Goal: Transaction & Acquisition: Purchase product/service

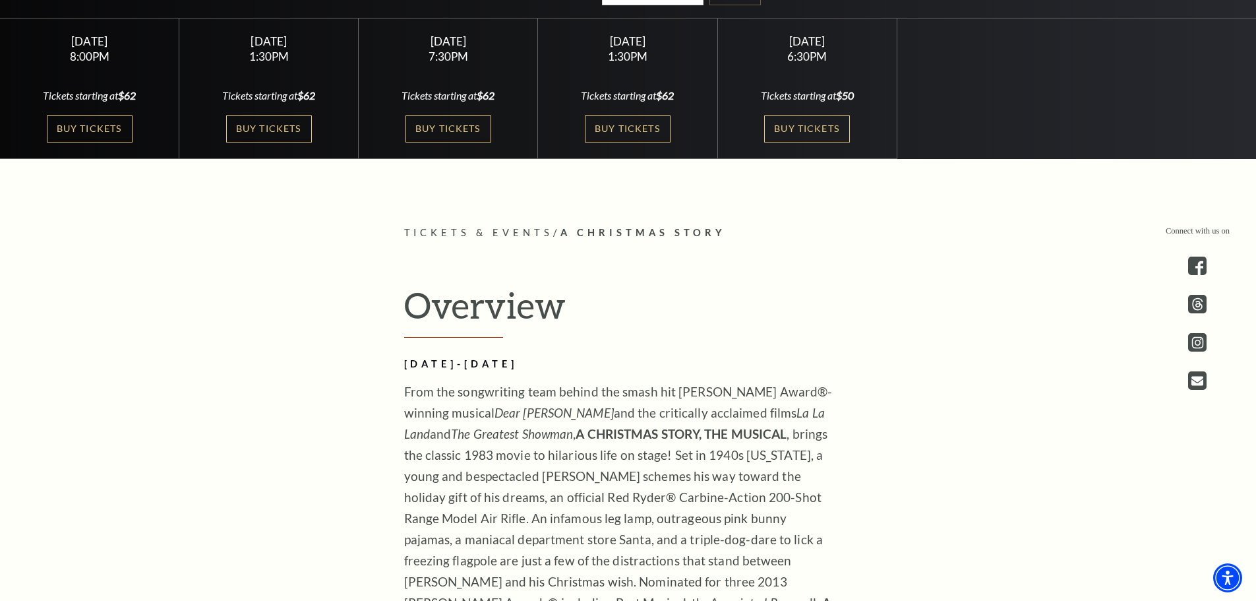
scroll to position [489, 0]
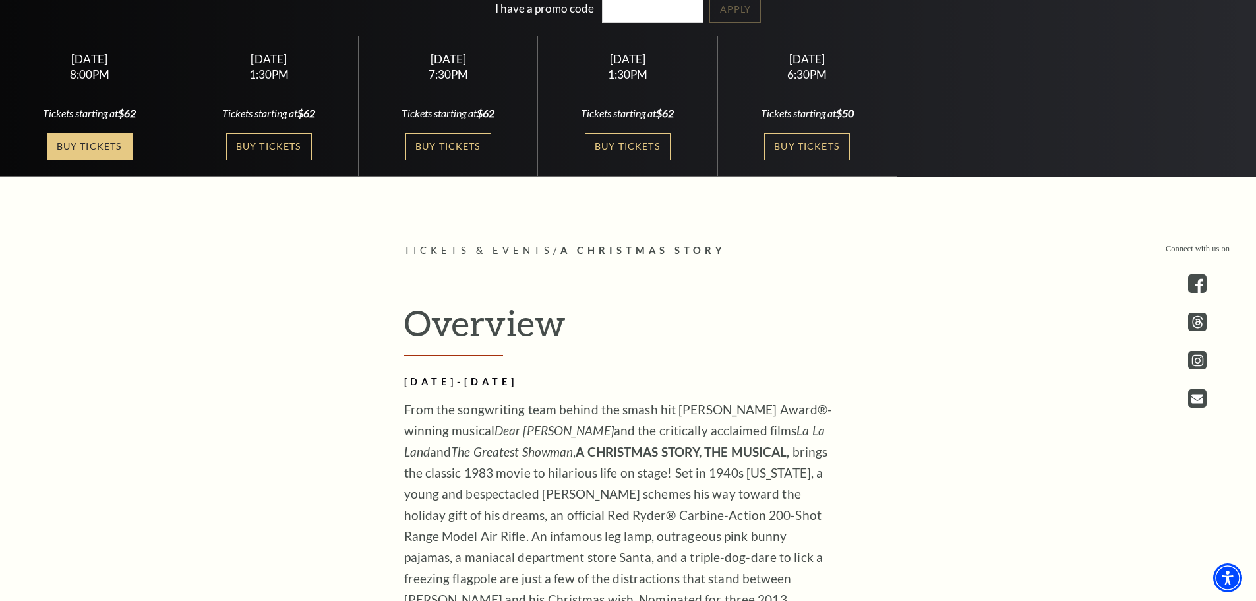
click at [111, 140] on link "Buy Tickets" at bounding box center [90, 146] width 86 height 27
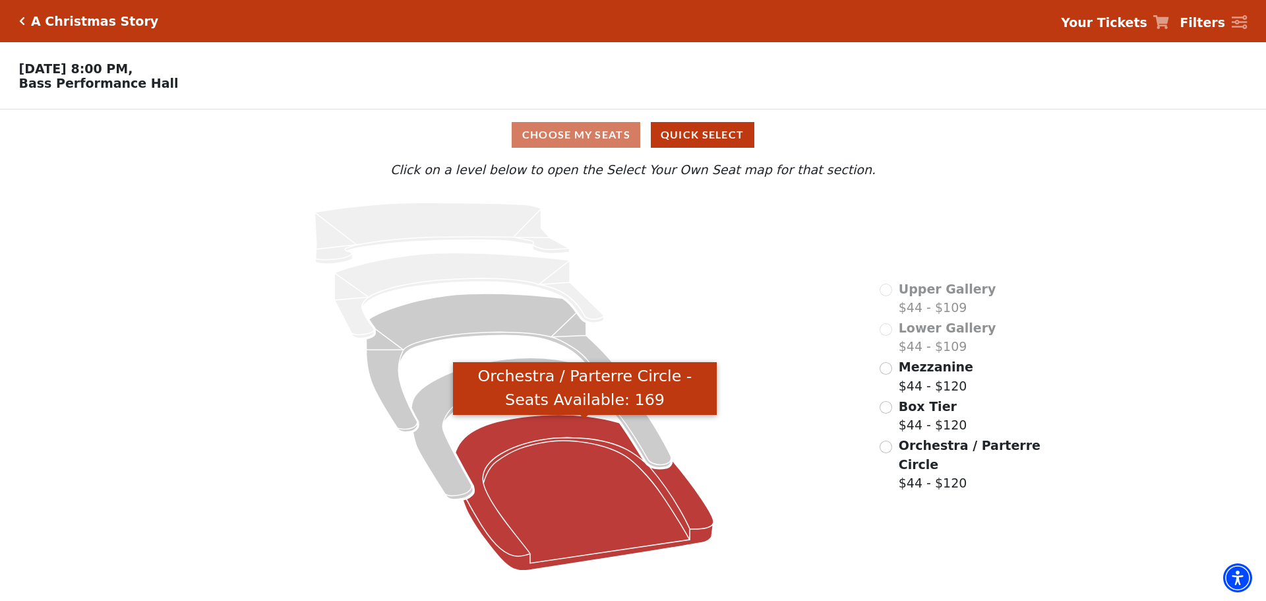
click at [518, 514] on icon "Orchestra / Parterre Circle - Seats Available: 169" at bounding box center [585, 493] width 258 height 156
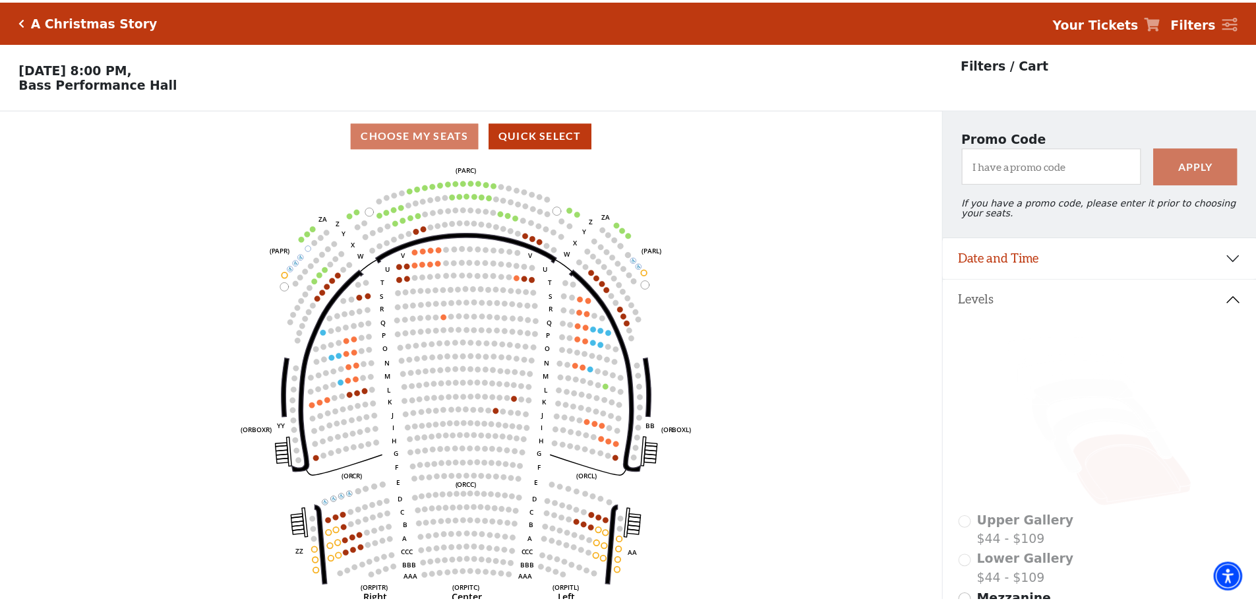
scroll to position [61, 0]
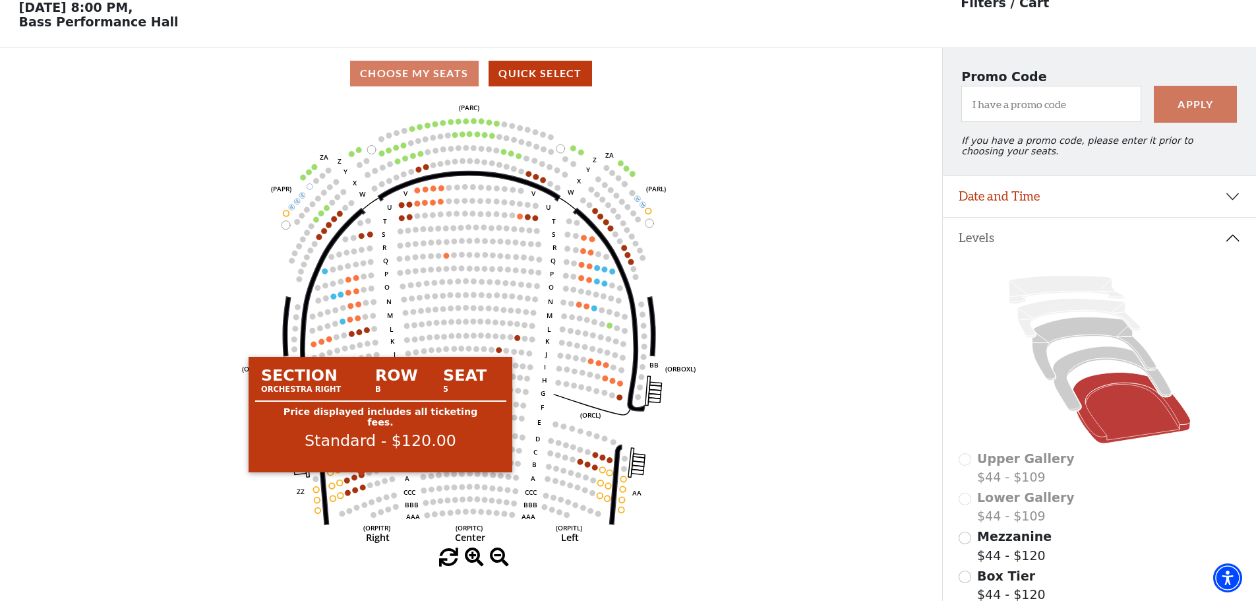
click at [362, 478] on circle at bounding box center [362, 475] width 6 height 6
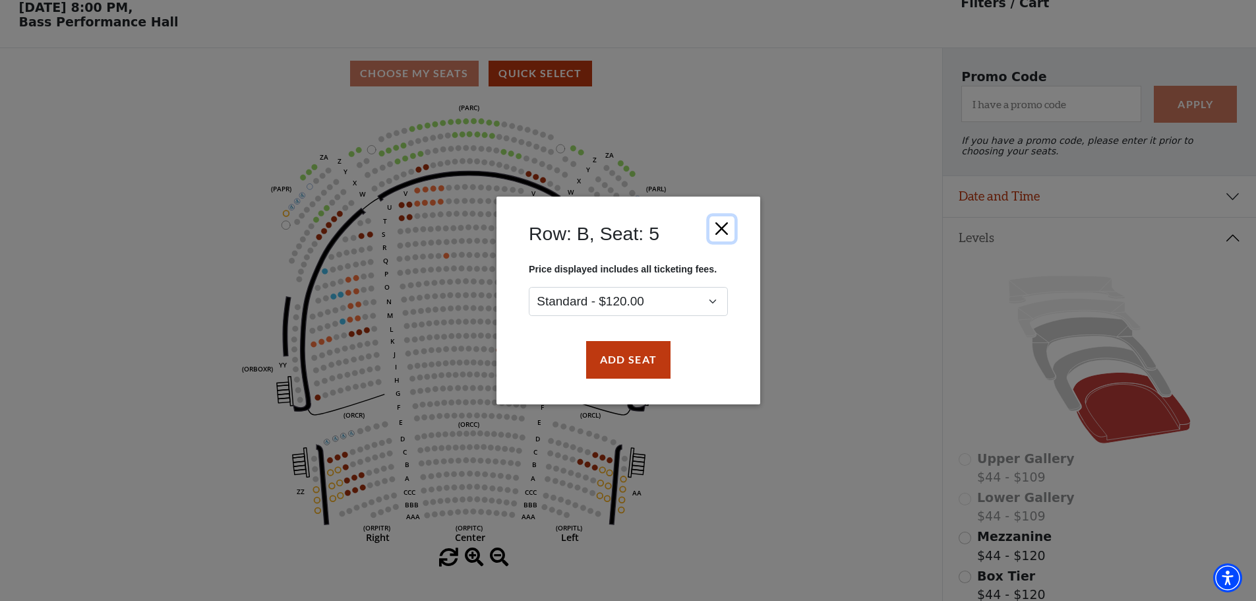
click at [715, 237] on button "Close" at bounding box center [721, 228] width 25 height 25
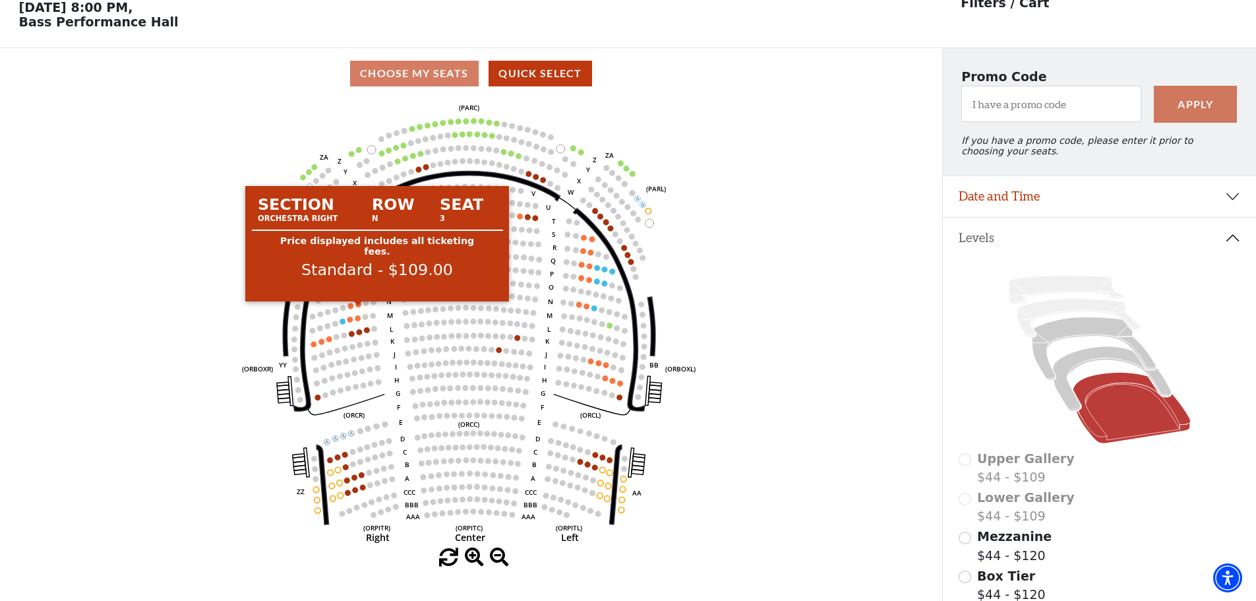
click at [359, 307] on circle at bounding box center [359, 304] width 6 height 6
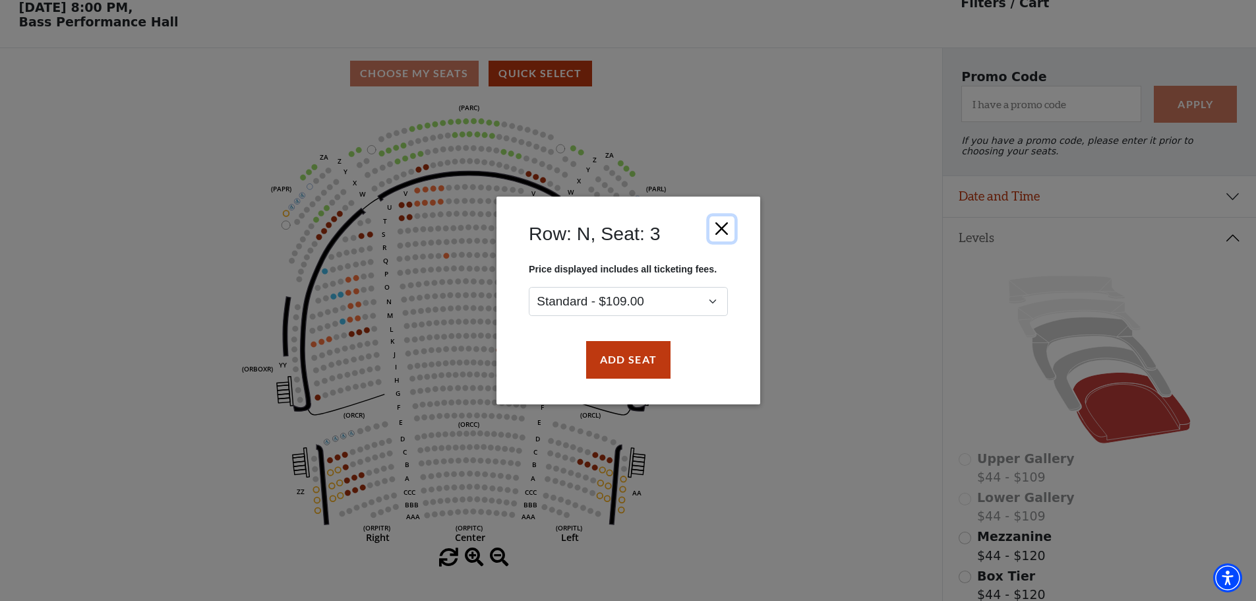
click at [733, 231] on button "Close" at bounding box center [721, 228] width 25 height 25
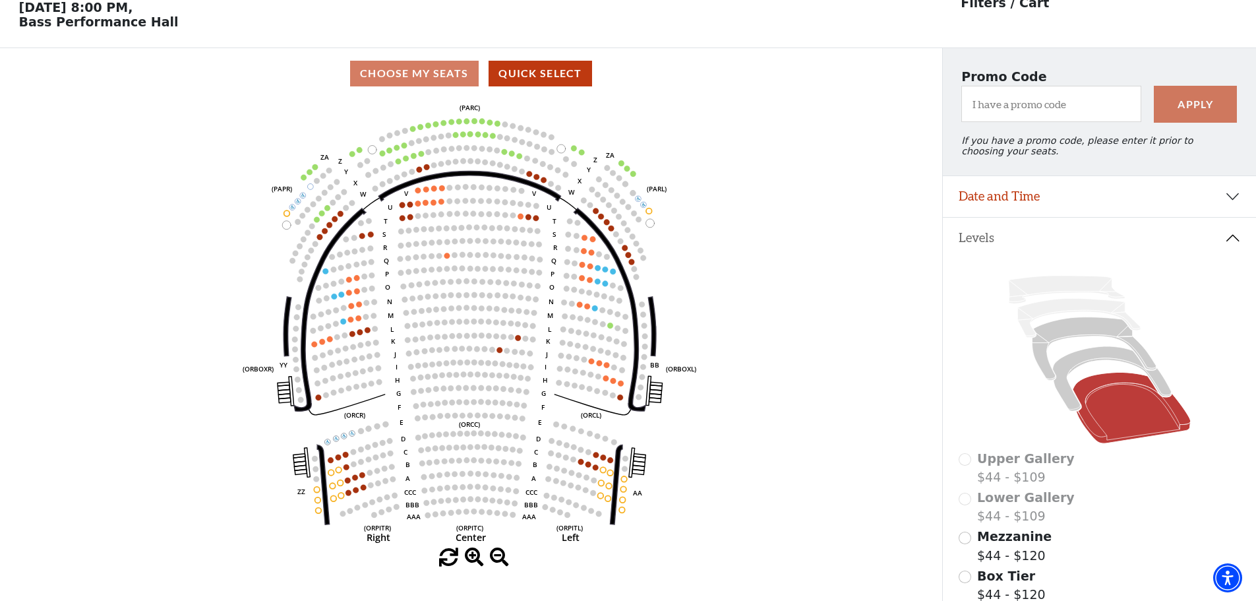
click at [365, 478] on use "Seat Selected" at bounding box center [362, 474] width 7 height 7
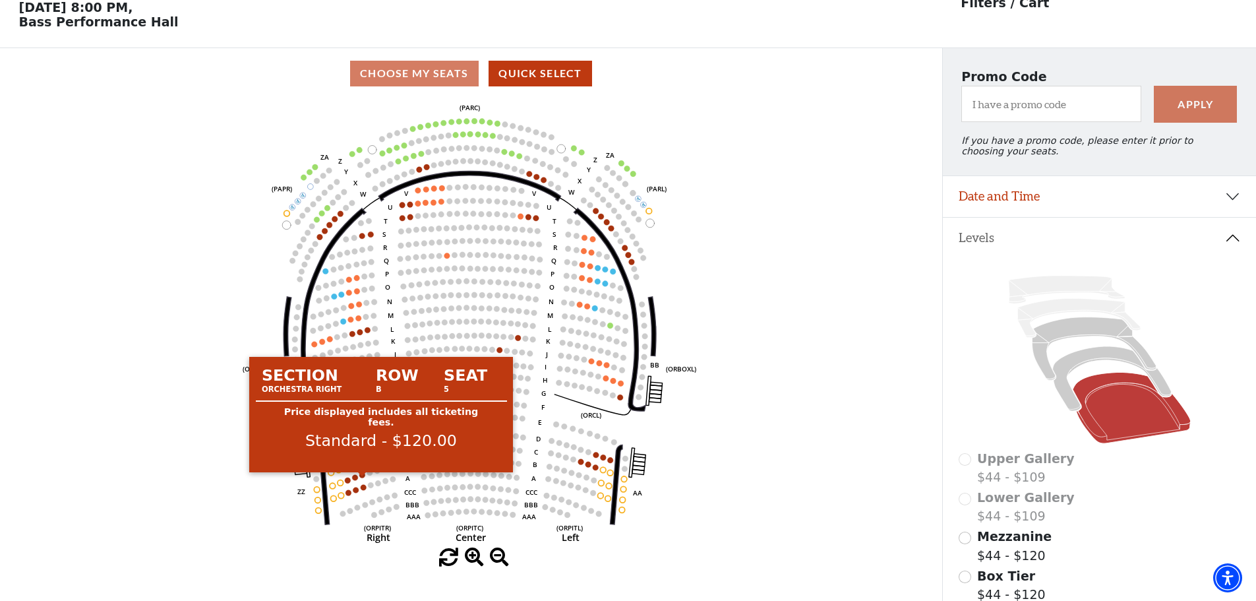
click at [364, 478] on circle at bounding box center [362, 475] width 6 height 6
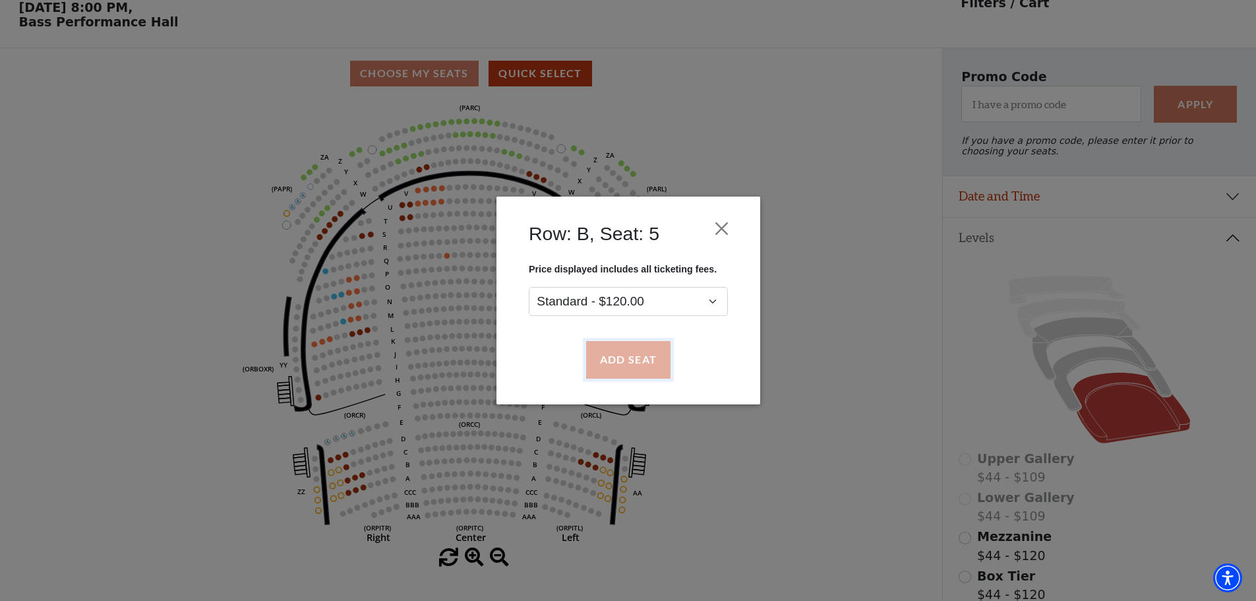
click at [616, 356] on button "Add Seat" at bounding box center [628, 360] width 84 height 37
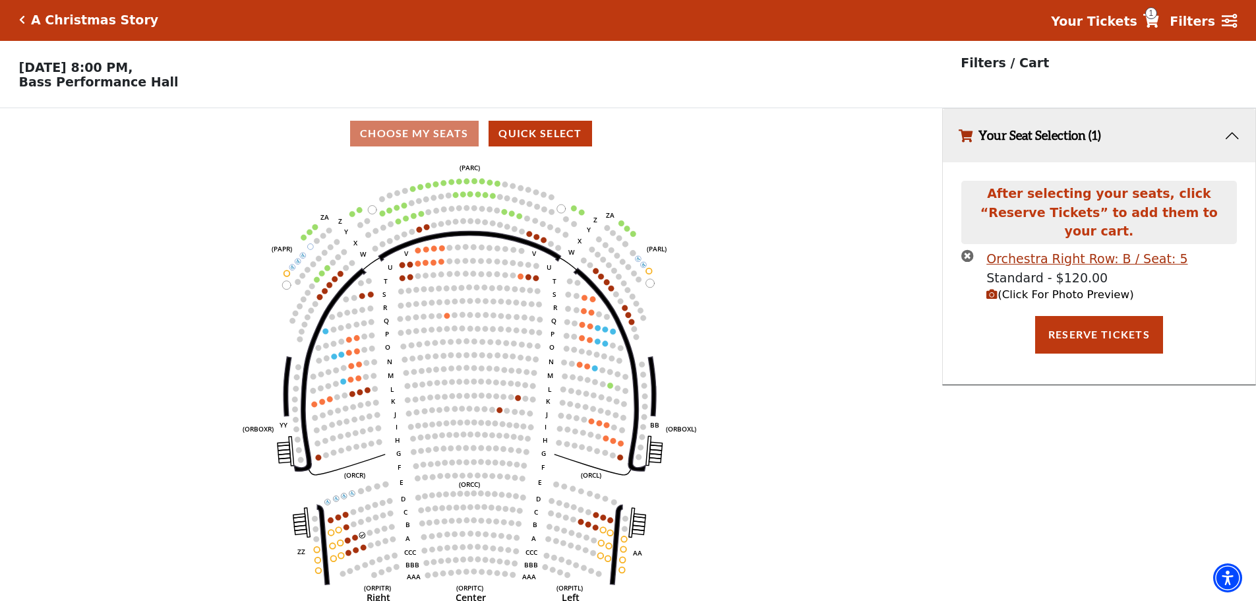
scroll to position [0, 0]
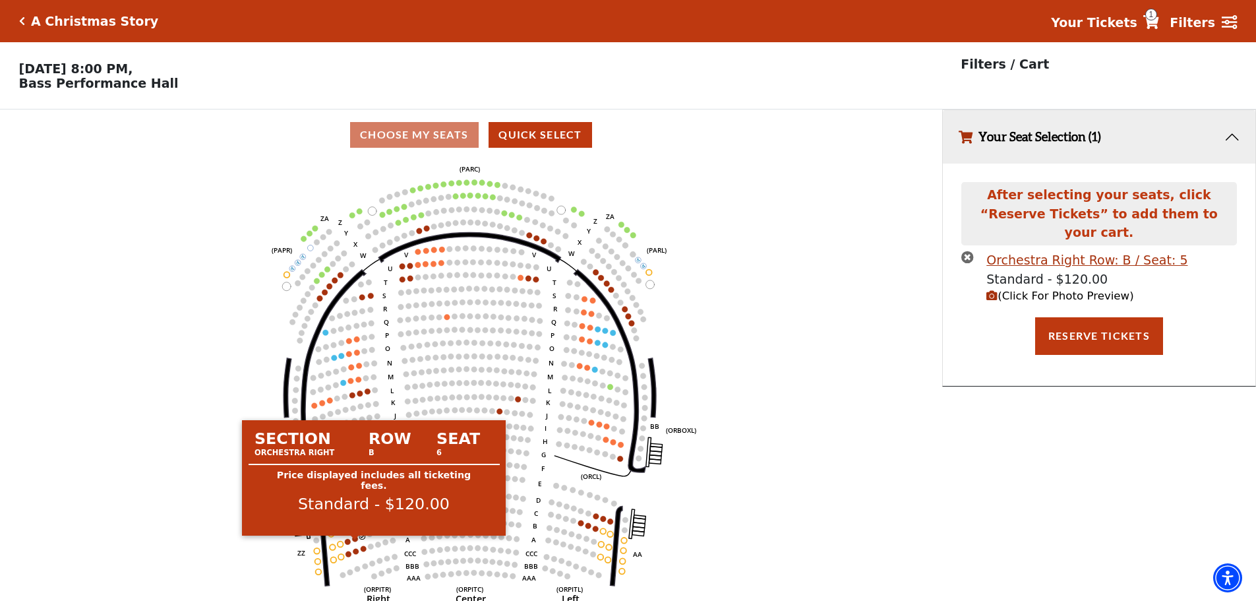
click at [356, 541] on circle at bounding box center [356, 538] width 6 height 6
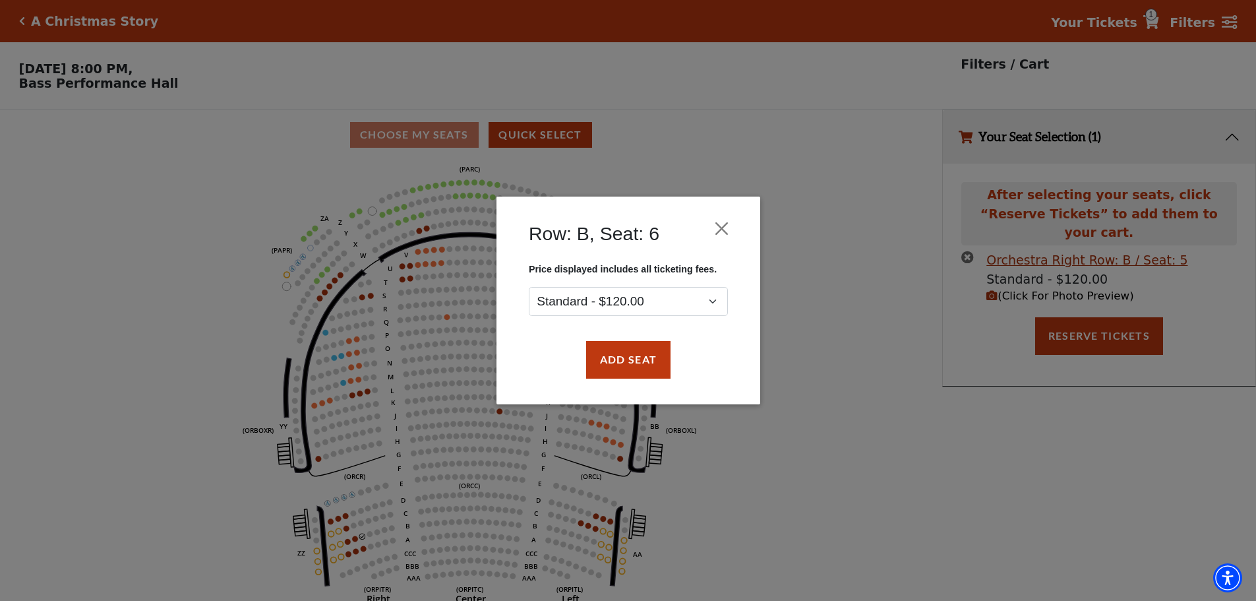
click at [704, 233] on div "Row: B, Seat: 6" at bounding box center [628, 237] width 224 height 54
click at [718, 225] on button "Close" at bounding box center [721, 228] width 25 height 25
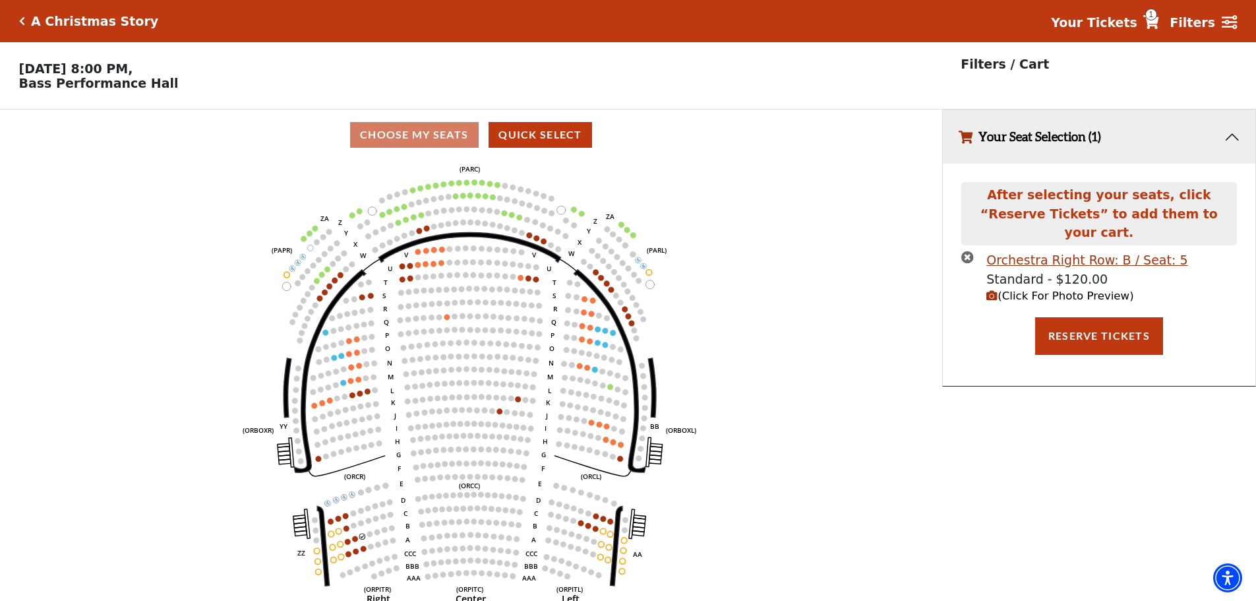
click at [362, 539] on circle at bounding box center [362, 536] width 6 height 6
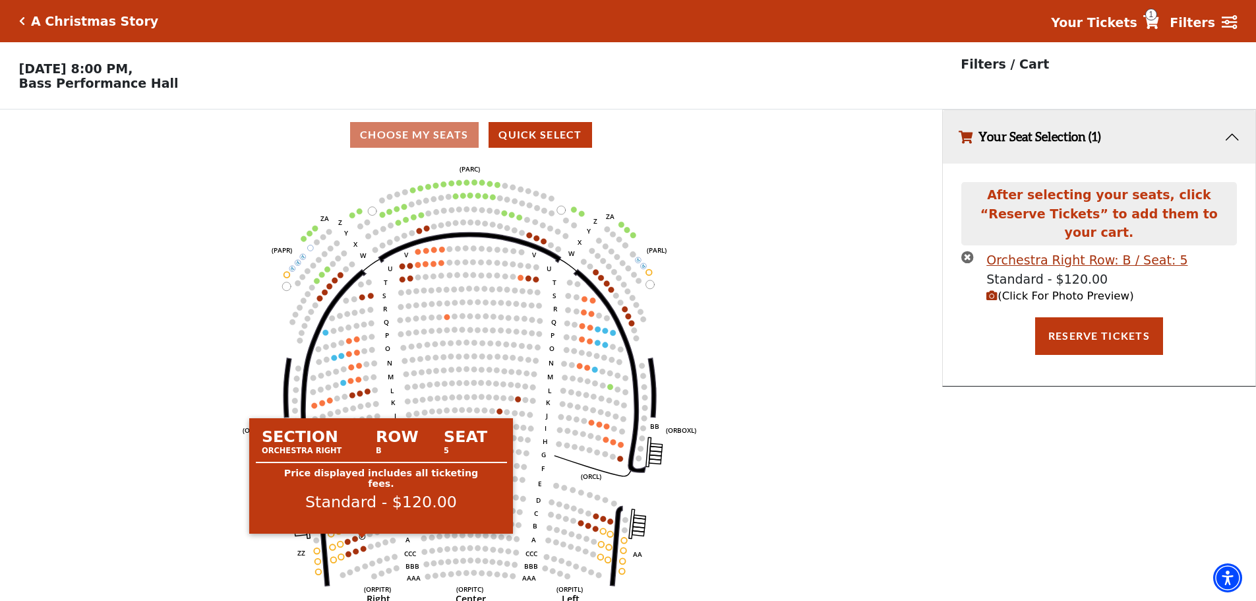
click at [364, 539] on circle at bounding box center [362, 536] width 6 height 6
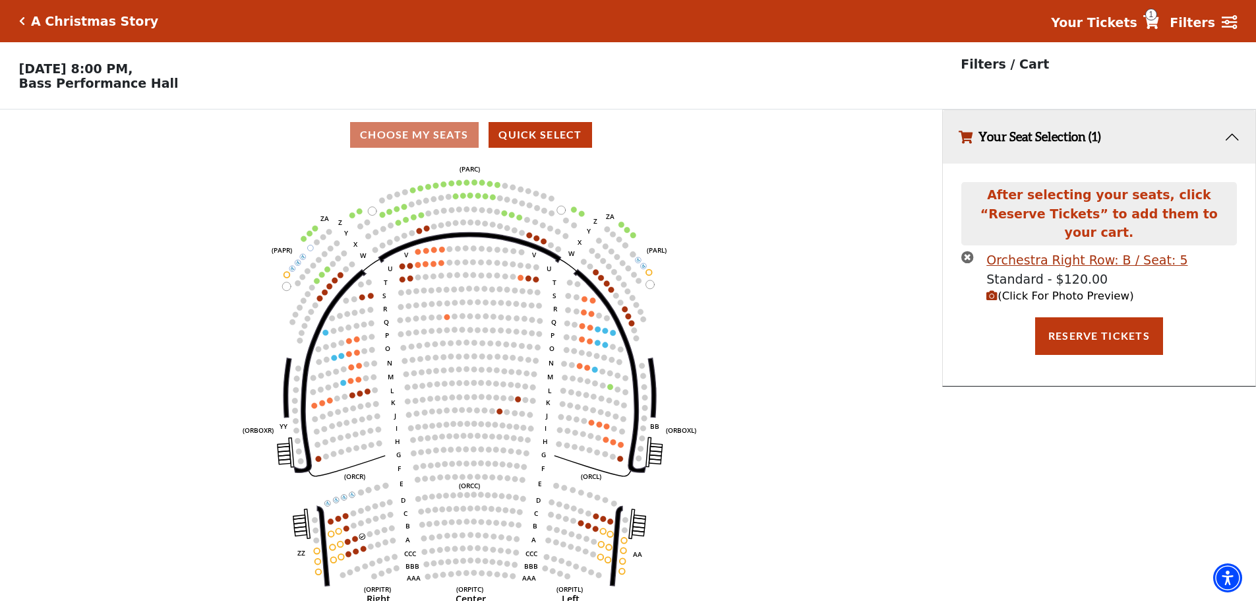
click at [960, 251] on div "Orchestra Right Row: B / Seat: 5 Standard - $120.00 (Click For Photo Preview)" at bounding box center [1099, 284] width 294 height 67
click at [965, 251] on icon "times-circle" at bounding box center [967, 257] width 13 height 13
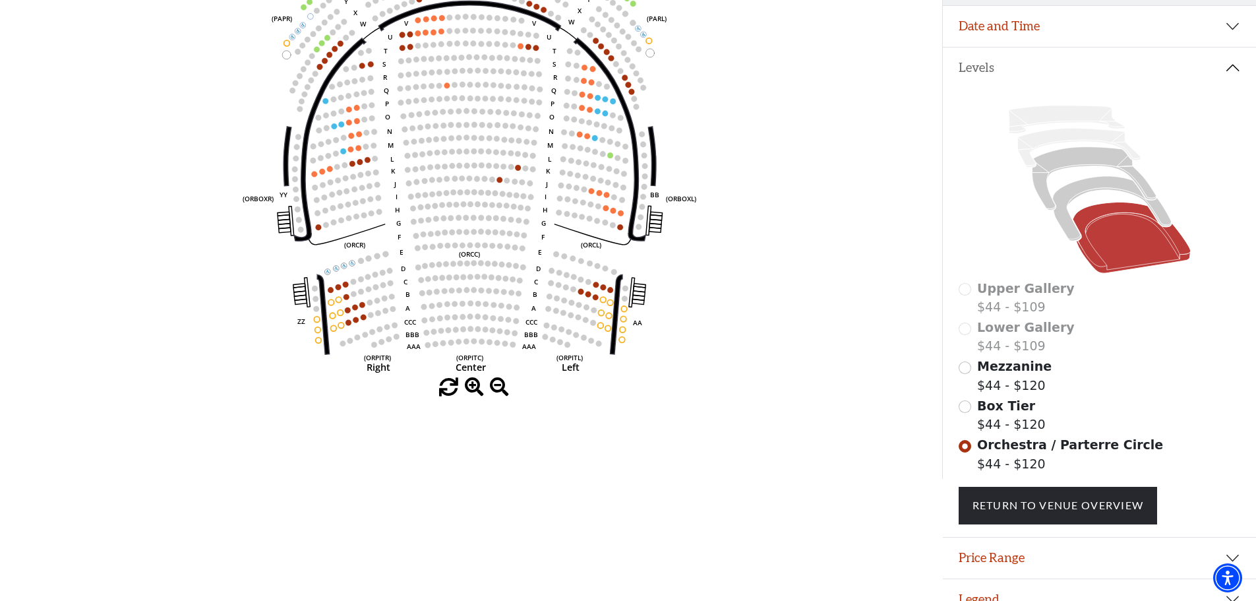
scroll to position [246, 0]
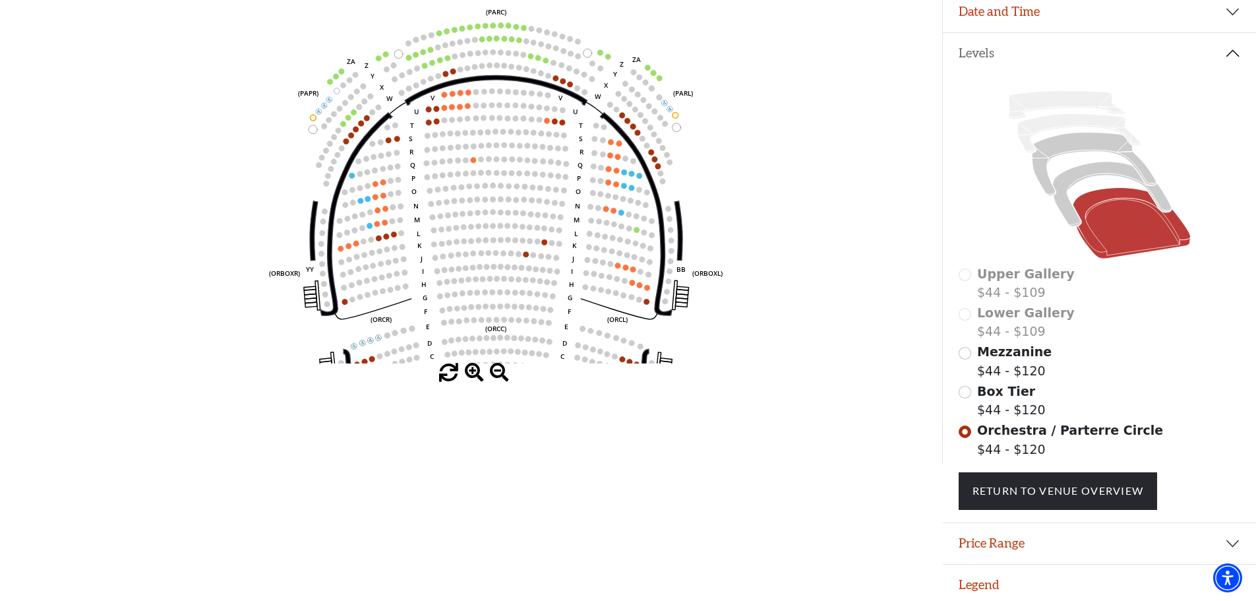
drag, startPoint x: 547, startPoint y: 315, endPoint x: 562, endPoint y: 389, distance: 75.4
click at [562, 389] on div "Choose My Seats Quick Select Current Level Orchestra / Parterre Circle Click on…" at bounding box center [471, 164] width 942 height 601
drag, startPoint x: 568, startPoint y: 313, endPoint x: 609, endPoint y: 208, distance: 112.8
click at [572, 306] on text "F" at bounding box center [570, 310] width 4 height 9
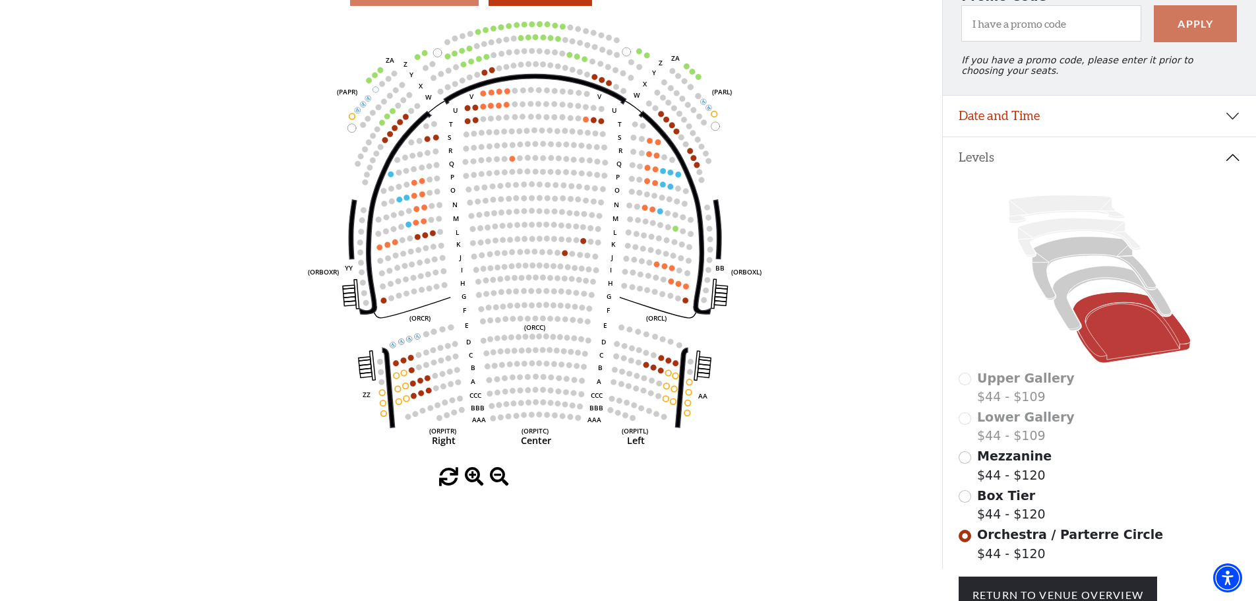
scroll to position [139, 0]
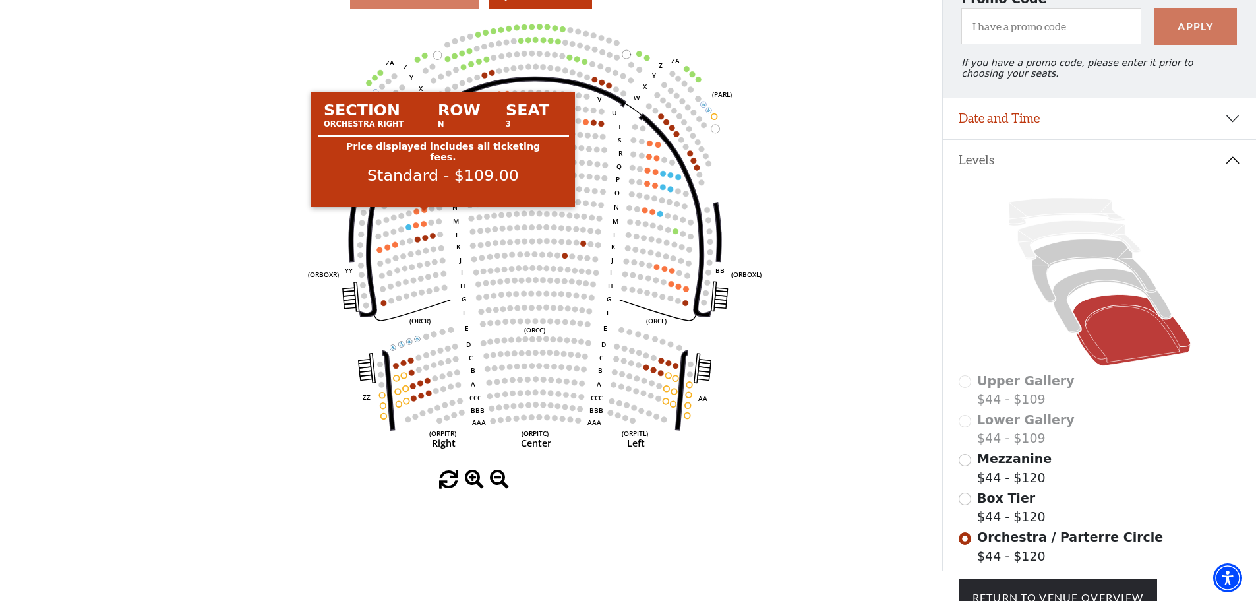
click at [427, 213] on circle at bounding box center [425, 210] width 6 height 6
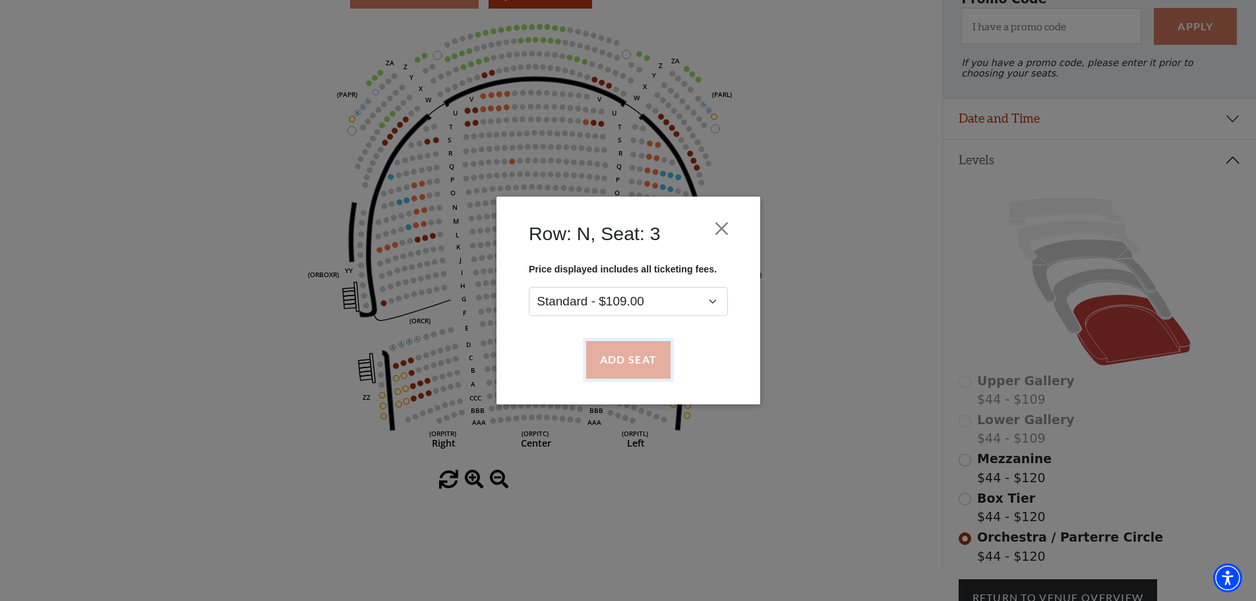
click at [607, 349] on button "Add Seat" at bounding box center [628, 360] width 84 height 37
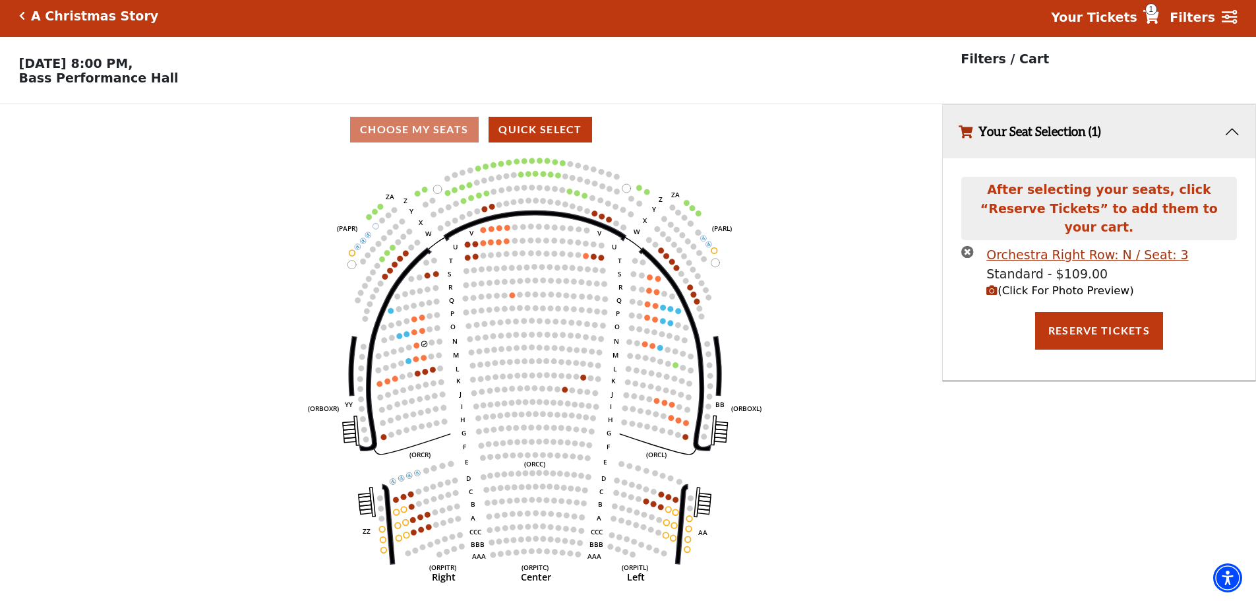
scroll to position [0, 0]
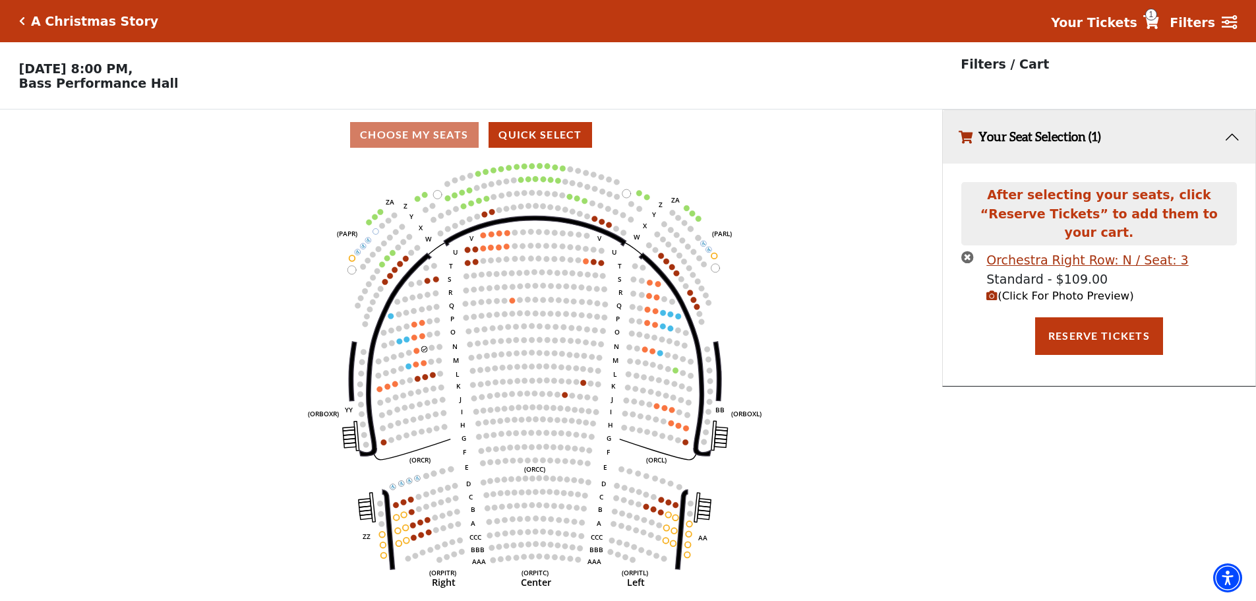
click at [416, 360] on icon "Left (ORPITL) Right (ORPITR) Center (ORPITC) ZZ AA YY BB ZA ZA (ORCL) (ORCR) (O…" at bounding box center [471, 384] width 848 height 449
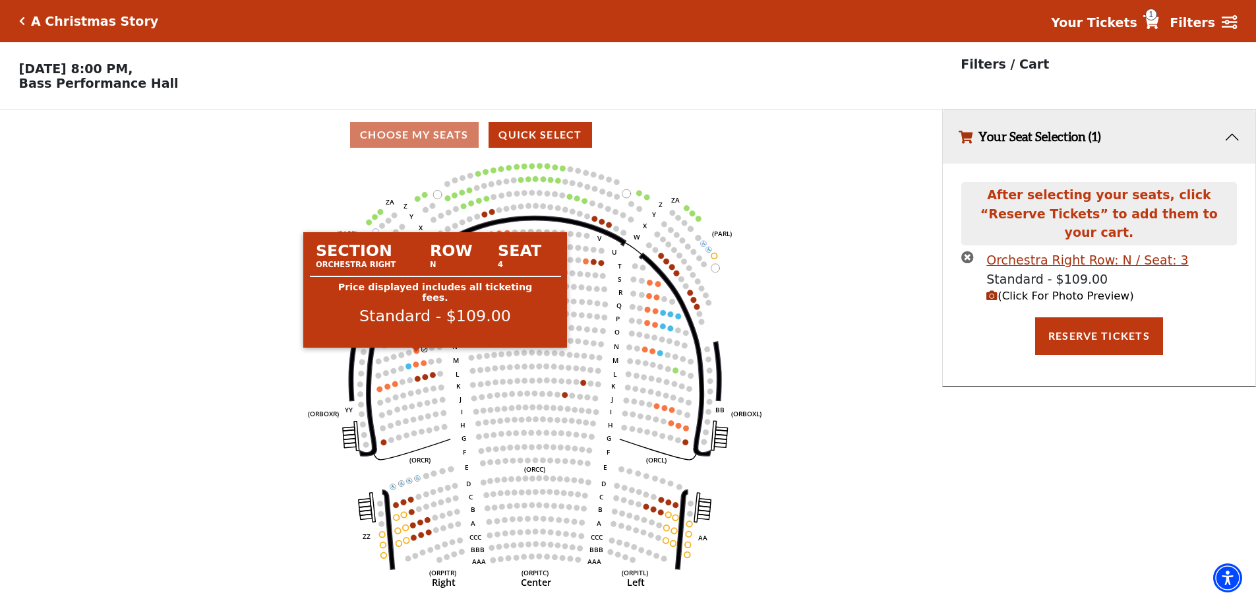
click at [416, 353] on circle at bounding box center [417, 350] width 6 height 6
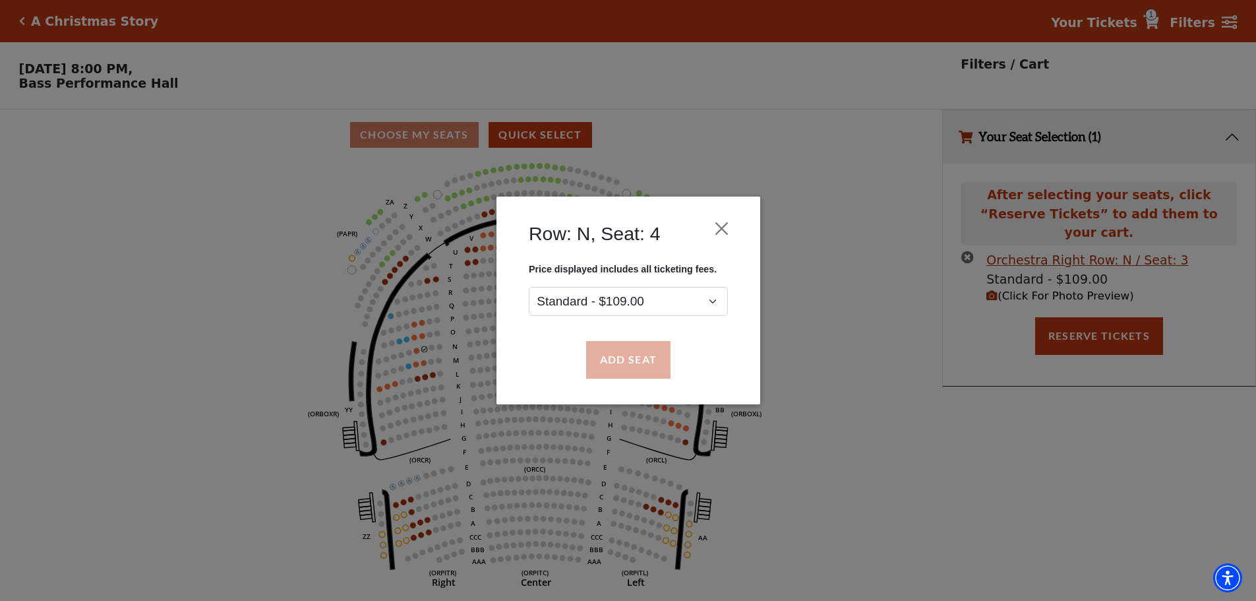
drag, startPoint x: 584, startPoint y: 351, endPoint x: 600, endPoint y: 353, distance: 15.9
click at [593, 352] on div "Add Seat" at bounding box center [628, 360] width 224 height 62
click at [600, 353] on button "Add Seat" at bounding box center [628, 360] width 84 height 37
